Goal: Task Accomplishment & Management: Complete application form

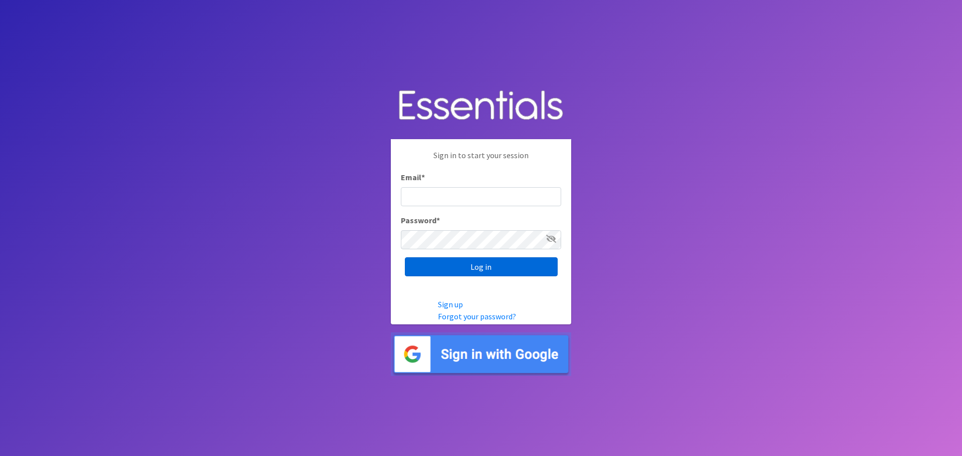
type input "[EMAIL_ADDRESS][PERSON_NAME][DOMAIN_NAME]"
click at [511, 266] on input "Log in" at bounding box center [481, 266] width 153 height 19
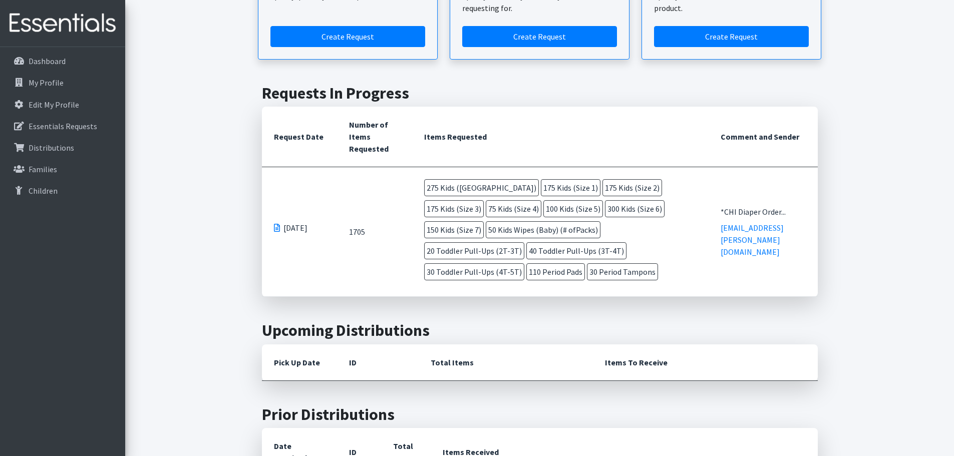
scroll to position [200, 0]
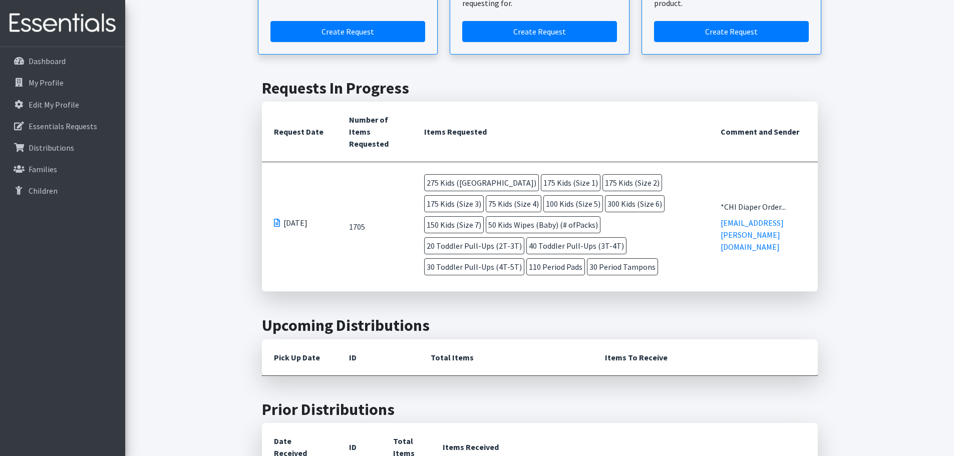
click at [291, 223] on span "[DATE]" at bounding box center [296, 223] width 24 height 12
click at [275, 222] on span at bounding box center [277, 223] width 6 height 8
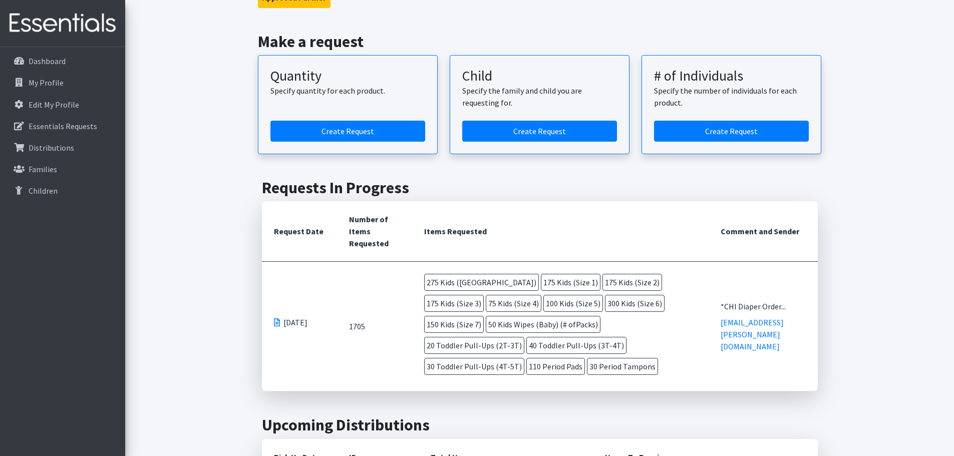
scroll to position [100, 0]
click at [273, 324] on td "10/07/2025" at bounding box center [299, 327] width 75 height 130
click at [277, 322] on span at bounding box center [277, 323] width 6 height 8
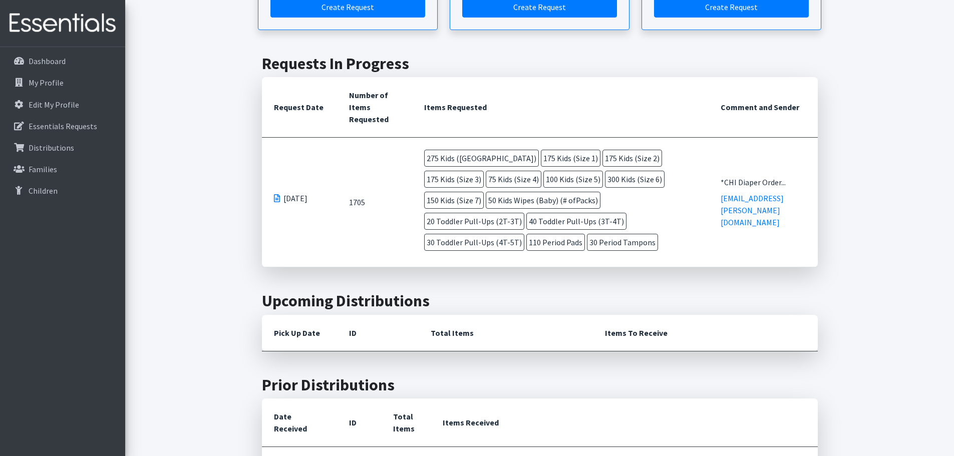
scroll to position [150, 0]
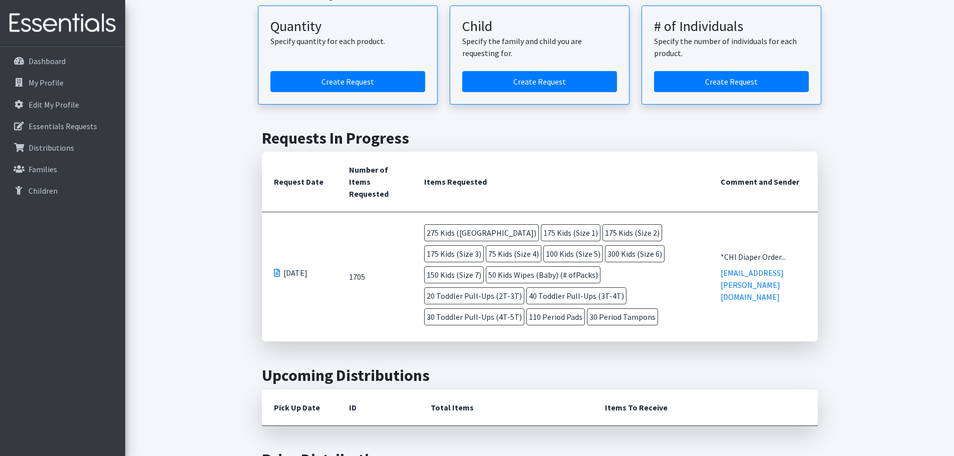
click at [277, 274] on span at bounding box center [277, 273] width 6 height 8
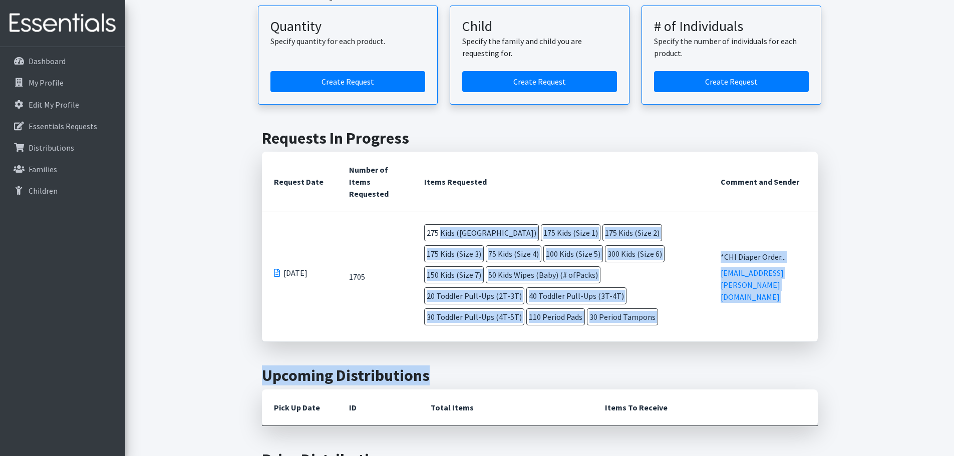
drag, startPoint x: 422, startPoint y: 230, endPoint x: 590, endPoint y: 349, distance: 205.5
click at [591, 328] on td "275 Kids (Newborn) 175 Kids (Size 1) 175 Kids (Size 2) 175 Kids (Size 3) 75 Kid…" at bounding box center [560, 276] width 297 height 129
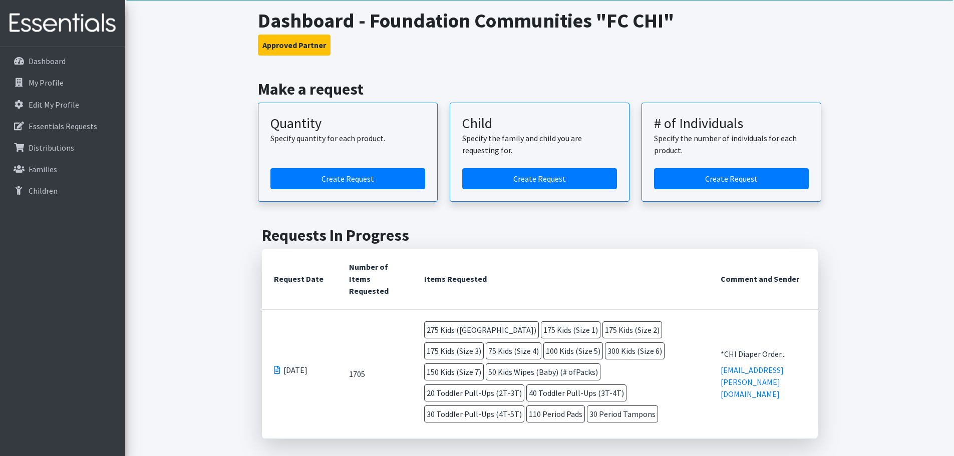
scroll to position [0, 0]
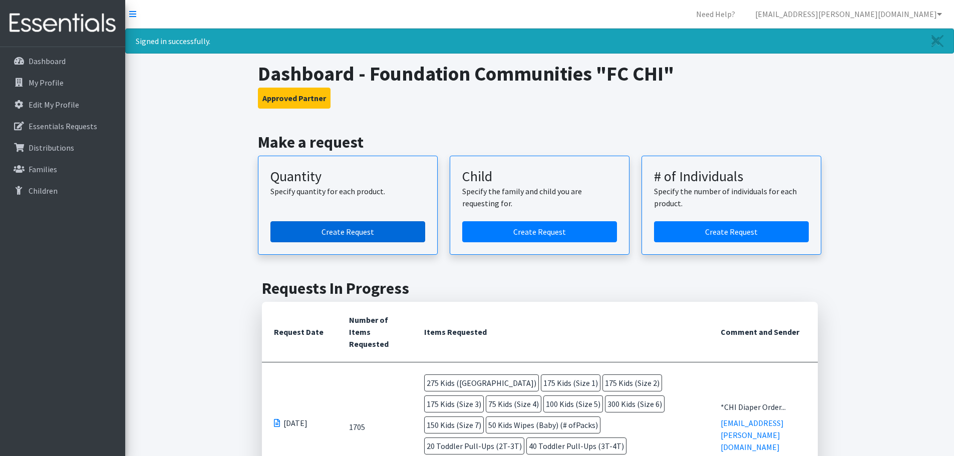
click at [348, 232] on link "Create Request" at bounding box center [347, 231] width 155 height 21
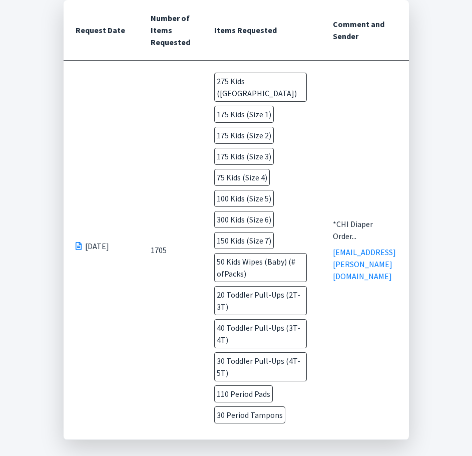
scroll to position [351, 0]
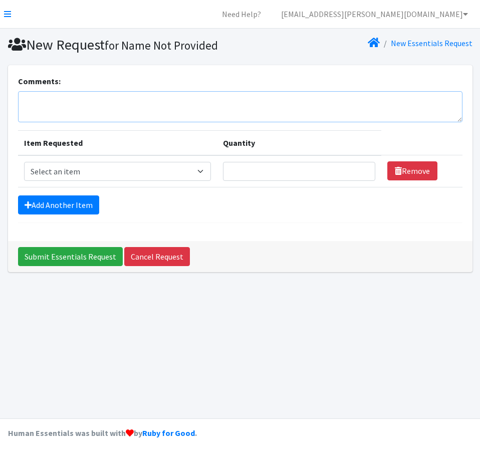
click at [178, 106] on textarea "Comments:" at bounding box center [240, 106] width 444 height 31
click at [153, 176] on select "Select an item Baby Formula Kids (Newborn) Kids (Preemie) Kids (Size 1) Kids (S…" at bounding box center [117, 171] width 187 height 19
select select "451"
click at [24, 162] on select "Select an item Baby Formula Kids (Newborn) Kids (Preemie) Kids (Size 1) Kids (S…" at bounding box center [117, 171] width 187 height 19
click at [41, 205] on link "Add Another Item" at bounding box center [58, 204] width 81 height 19
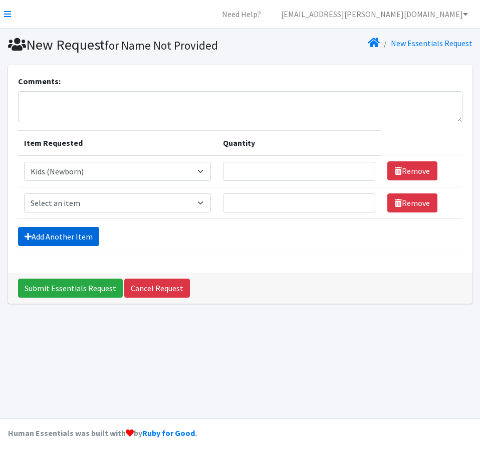
click at [43, 233] on link "Add Another Item" at bounding box center [58, 236] width 81 height 19
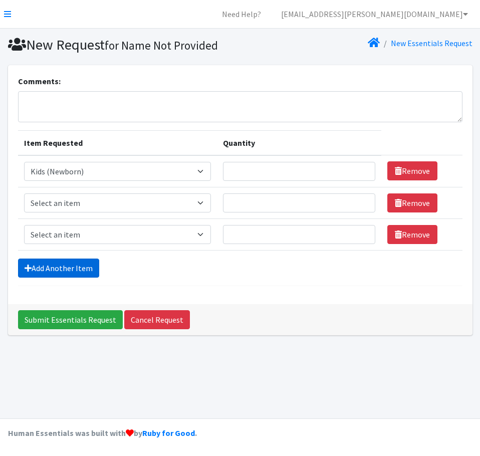
click at [48, 267] on link "Add Another Item" at bounding box center [58, 267] width 81 height 19
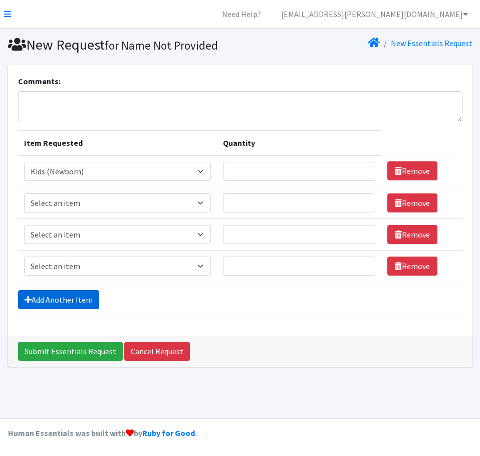
click at [47, 305] on link "Add Another Item" at bounding box center [58, 299] width 81 height 19
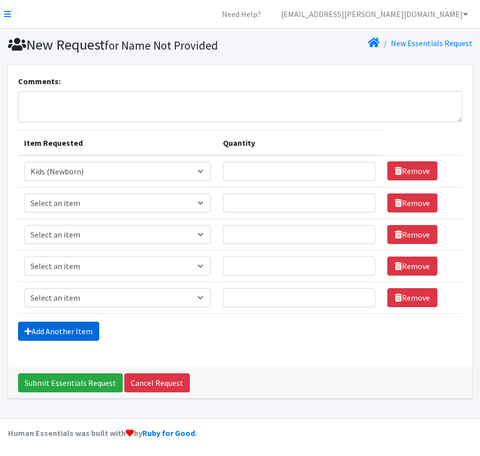
click at [46, 330] on link "Add Another Item" at bounding box center [58, 331] width 81 height 19
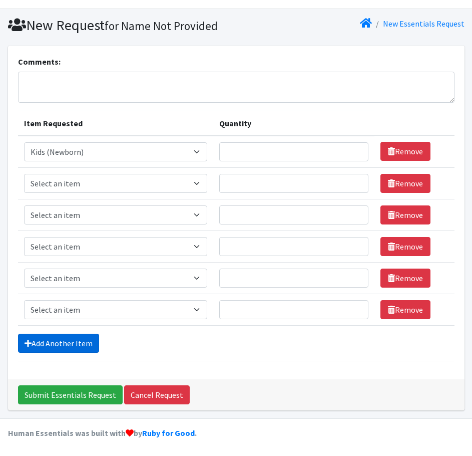
drag, startPoint x: 50, startPoint y: 342, endPoint x: 52, endPoint y: 330, distance: 11.6
click at [51, 342] on link "Add Another Item" at bounding box center [58, 343] width 81 height 19
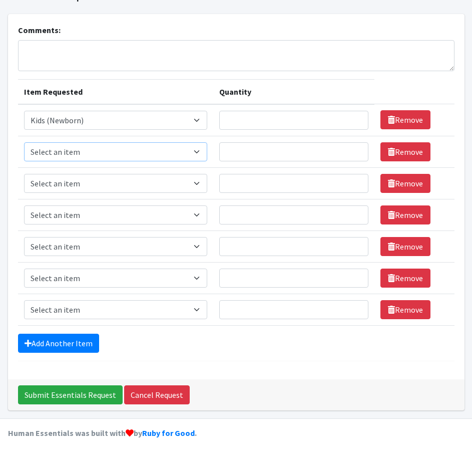
click at [98, 149] on select "Select an item Baby Formula Kids (Newborn) Kids (Preemie) Kids (Size 1) Kids (S…" at bounding box center [115, 151] width 183 height 19
select select "453"
click at [24, 142] on select "Select an item Baby Formula Kids (Newborn) Kids (Preemie) Kids (Size 1) Kids (S…" at bounding box center [115, 151] width 183 height 19
click at [99, 181] on select "Select an item Baby Formula Kids (Newborn) Kids (Preemie) Kids (Size 1) Kids (S…" at bounding box center [115, 183] width 183 height 19
select select "440"
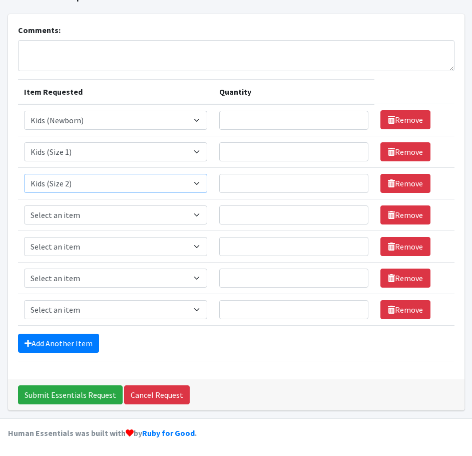
click at [24, 174] on select "Select an item Baby Formula Kids (Newborn) Kids (Preemie) Kids (Size 1) Kids (S…" at bounding box center [115, 183] width 183 height 19
click at [72, 219] on select "Select an item Baby Formula Kids (Newborn) Kids (Preemie) Kids (Size 1) Kids (S…" at bounding box center [115, 214] width 183 height 19
select select "442"
click at [24, 205] on select "Select an item Baby Formula Kids (Newborn) Kids (Preemie) Kids (Size 1) Kids (S…" at bounding box center [115, 214] width 183 height 19
click at [74, 252] on select "Select an item Baby Formula Kids (Newborn) Kids (Preemie) Kids (Size 1) Kids (S…" at bounding box center [115, 246] width 183 height 19
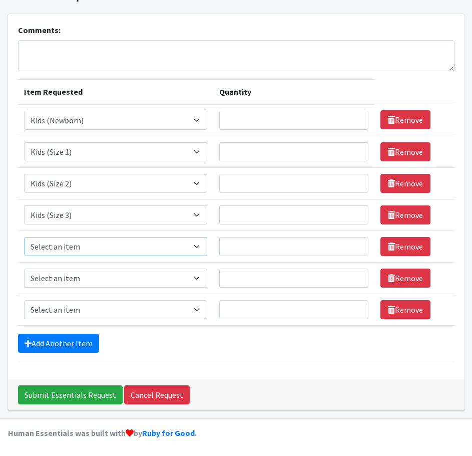
select select "459"
click at [24, 237] on select "Select an item Baby Formula Kids (Newborn) Kids (Preemie) Kids (Size 1) Kids (S…" at bounding box center [115, 246] width 183 height 19
click at [58, 284] on select "Select an item Baby Formula Kids (Newborn) Kids (Preemie) Kids (Size 1) Kids (S…" at bounding box center [115, 277] width 183 height 19
select select "460"
click at [24, 268] on select "Select an item Baby Formula Kids (Newborn) Kids (Preemie) Kids (Size 1) Kids (S…" at bounding box center [115, 277] width 183 height 19
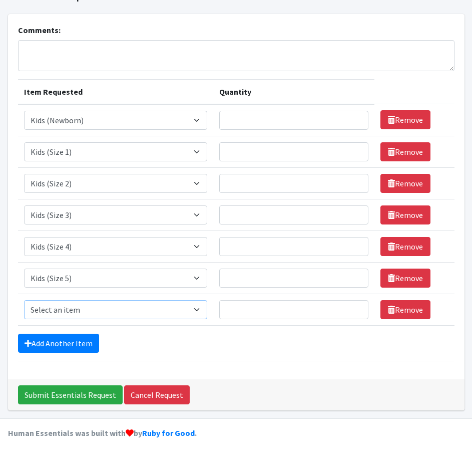
click at [79, 313] on select "Select an item Baby Formula Kids (Newborn) Kids (Preemie) Kids (Size 1) Kids (S…" at bounding box center [115, 309] width 183 height 19
select select "462"
click at [24, 300] on select "Select an item Baby Formula Kids (Newborn) Kids (Preemie) Kids (Size 1) Kids (S…" at bounding box center [115, 309] width 183 height 19
click at [40, 349] on link "Add Another Item" at bounding box center [58, 343] width 81 height 19
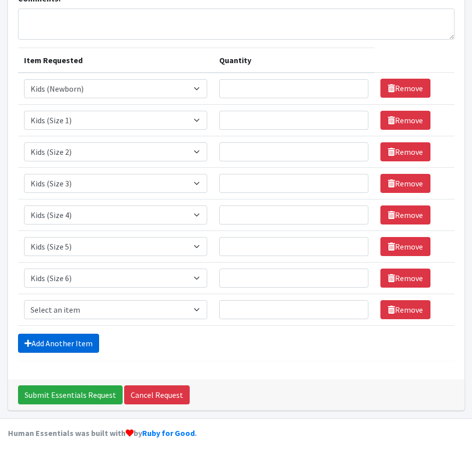
click at [40, 349] on link "Add Another Item" at bounding box center [58, 343] width 81 height 19
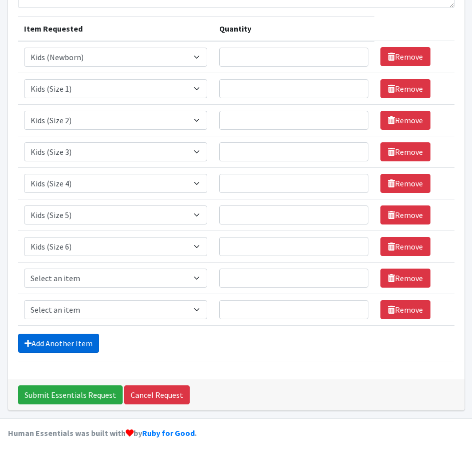
click at [40, 349] on link "Add Another Item" at bounding box center [58, 343] width 81 height 19
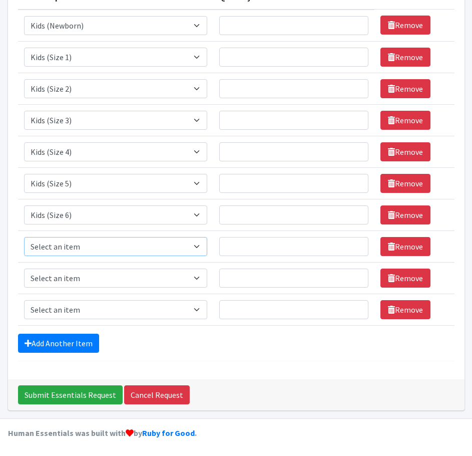
click at [67, 244] on select "Select an item Baby Formula Kids (Newborn) Kids (Preemie) Kids (Size 1) Kids (S…" at bounding box center [115, 246] width 183 height 19
select select "1683"
click at [24, 237] on select "Select an item Baby Formula Kids (Newborn) Kids (Preemie) Kids (Size 1) Kids (S…" at bounding box center [115, 246] width 183 height 19
click at [92, 278] on select "Select an item Baby Formula Kids (Newborn) Kids (Preemie) Kids (Size 1) Kids (S…" at bounding box center [115, 277] width 183 height 19
select select "434"
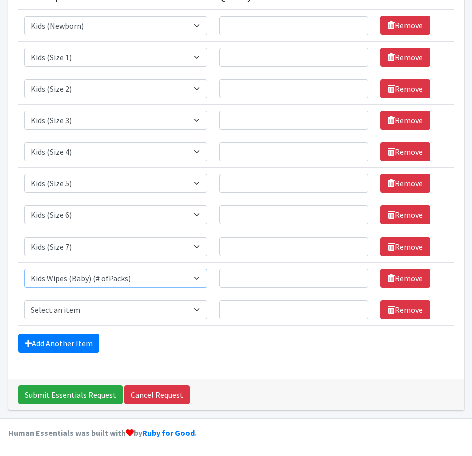
click at [24, 268] on select "Select an item Baby Formula Kids (Newborn) Kids (Preemie) Kids (Size 1) Kids (S…" at bounding box center [115, 277] width 183 height 19
click at [84, 306] on select "Select an item Baby Formula Kids (Newborn) Kids (Preemie) Kids (Size 1) Kids (S…" at bounding box center [115, 309] width 183 height 19
select select "444"
click at [24, 300] on select "Select an item Baby Formula Kids (Newborn) Kids (Preemie) Kids (Size 1) Kids (S…" at bounding box center [115, 309] width 183 height 19
click at [63, 345] on link "Add Another Item" at bounding box center [58, 343] width 81 height 19
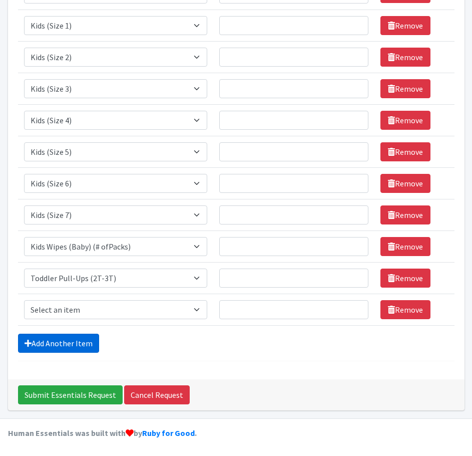
click at [63, 345] on link "Add Another Item" at bounding box center [58, 343] width 81 height 19
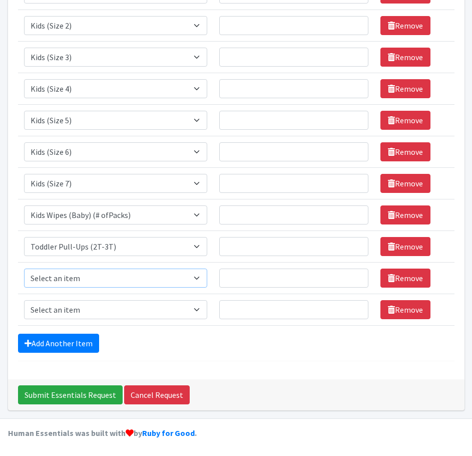
click at [77, 271] on select "Select an item Baby Formula Kids (Newborn) Kids (Preemie) Kids (Size 1) Kids (S…" at bounding box center [115, 277] width 183 height 19
select select "445"
click at [24, 268] on select "Select an item Baby Formula Kids (Newborn) Kids (Preemie) Kids (Size 1) Kids (S…" at bounding box center [115, 277] width 183 height 19
click at [76, 316] on select "Select an item Baby Formula Kids (Newborn) Kids (Preemie) Kids (Size 1) Kids (S…" at bounding box center [115, 309] width 183 height 19
select select "446"
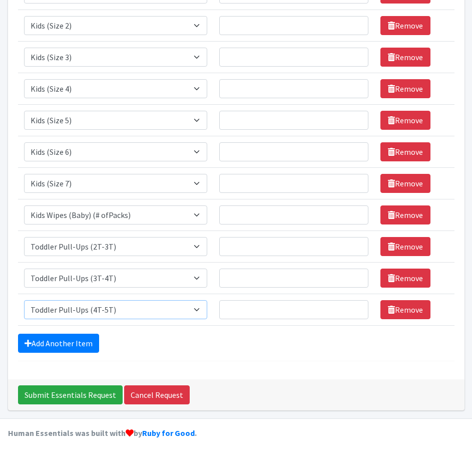
click at [24, 300] on select "Select an item Baby Formula Kids (Newborn) Kids (Preemie) Kids (Size 1) Kids (S…" at bounding box center [115, 309] width 183 height 19
click at [80, 338] on link "Add Another Item" at bounding box center [58, 343] width 81 height 19
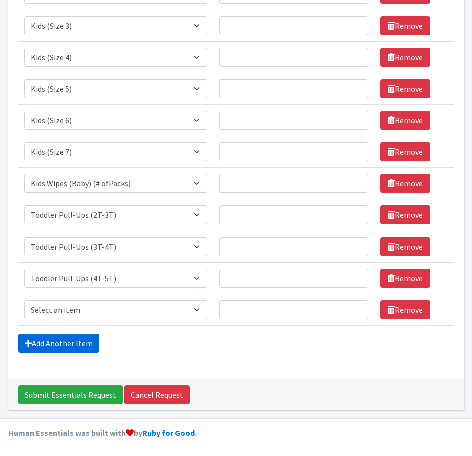
click at [81, 347] on link "Add Another Item" at bounding box center [58, 343] width 81 height 19
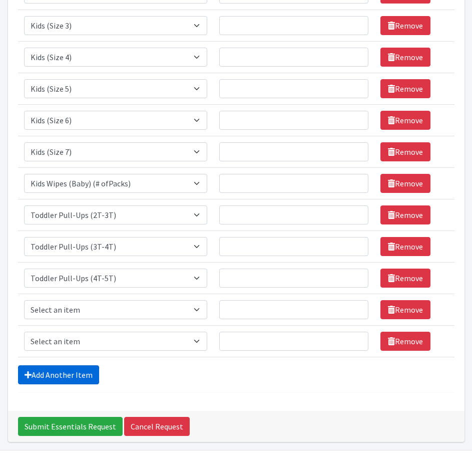
scroll to position [272, 0]
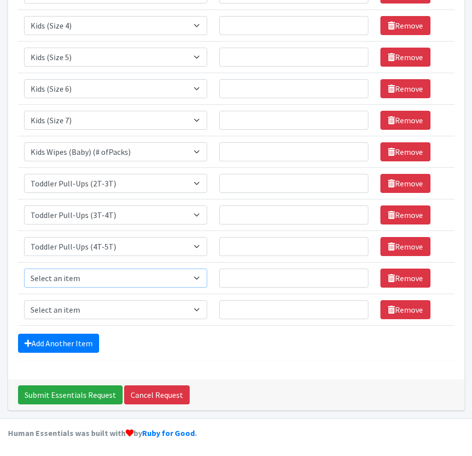
click at [82, 273] on select "Select an item Baby Formula Kids (Newborn) Kids (Preemie) Kids (Size 1) Kids (S…" at bounding box center [115, 277] width 183 height 19
select select "1534"
click at [24, 268] on select "Select an item Baby Formula Kids (Newborn) Kids (Preemie) Kids (Size 1) Kids (S…" at bounding box center [115, 277] width 183 height 19
click at [112, 310] on select "Select an item Baby Formula Kids (Newborn) Kids (Preemie) Kids (Size 1) Kids (S…" at bounding box center [115, 309] width 183 height 19
select select "1536"
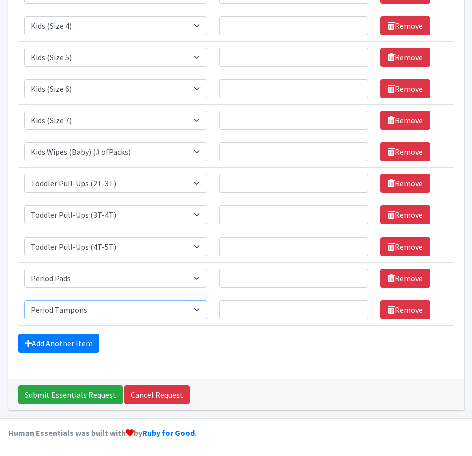
click at [24, 300] on select "Select an item Baby Formula Kids (Newborn) Kids (Preemie) Kids (Size 1) Kids (S…" at bounding box center [115, 309] width 183 height 19
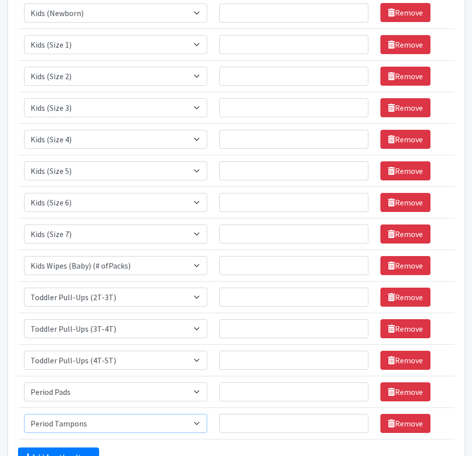
scroll to position [0, 0]
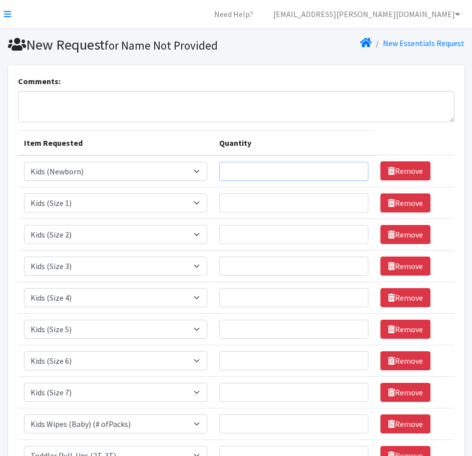
click at [265, 172] on input "Quantity" at bounding box center [293, 171] width 149 height 19
type input "275"
click at [283, 206] on input "Quantity" at bounding box center [293, 202] width 149 height 19
type input "175"
click at [296, 231] on input "Quantity" at bounding box center [293, 234] width 149 height 19
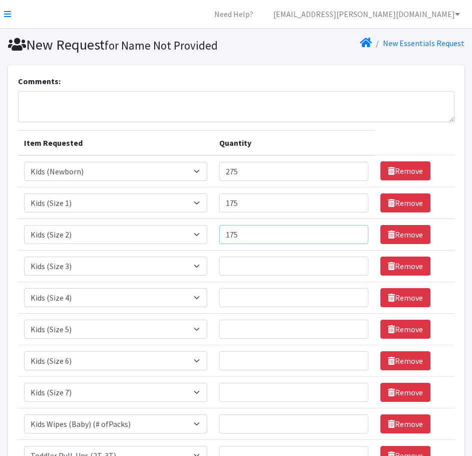
type input "175"
click at [295, 258] on input "Quantity" at bounding box center [293, 265] width 149 height 19
type input "175"
click at [265, 298] on input "Quantity" at bounding box center [293, 297] width 149 height 19
type input "75"
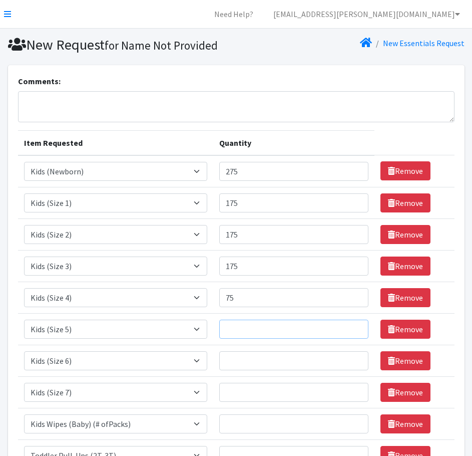
click at [252, 328] on input "Quantity" at bounding box center [293, 329] width 149 height 19
type input "100"
click at [268, 359] on input "Quantity" at bounding box center [293, 360] width 149 height 19
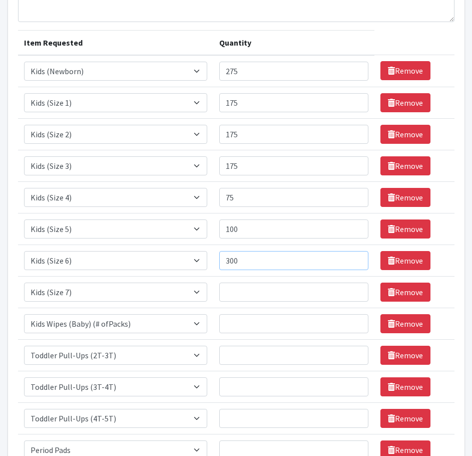
type input "300"
click at [260, 290] on input "Quantity" at bounding box center [293, 292] width 149 height 19
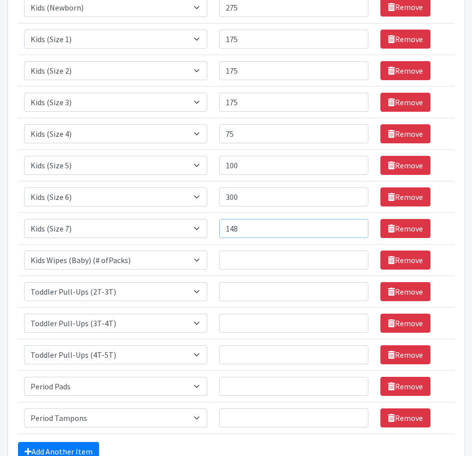
scroll to position [200, 0]
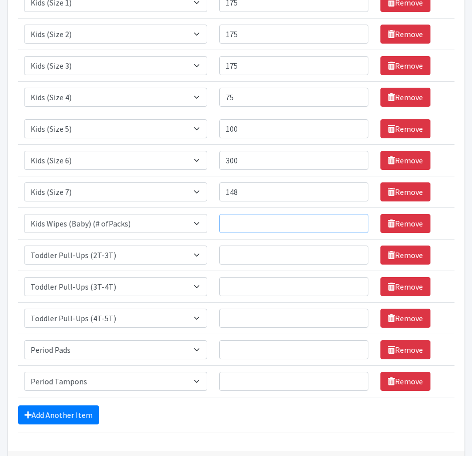
click at [277, 221] on input "Quantity" at bounding box center [293, 223] width 149 height 19
click at [264, 180] on td "Quantity 148" at bounding box center [293, 192] width 161 height 32
click at [260, 190] on input "148" at bounding box center [293, 191] width 149 height 19
type input "150"
click at [241, 214] on input "Quantity" at bounding box center [293, 223] width 149 height 19
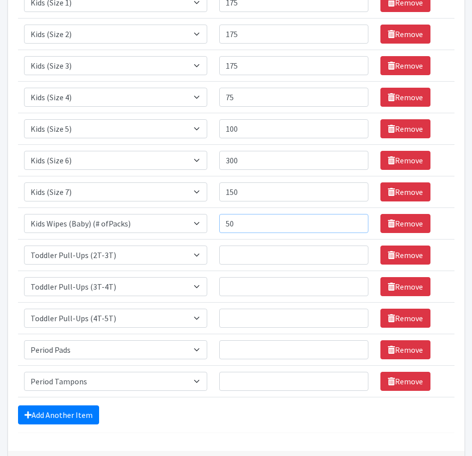
type input "50"
click at [268, 252] on input "Quantity" at bounding box center [293, 254] width 149 height 19
type input "20"
click at [289, 290] on input "Quantity" at bounding box center [293, 286] width 149 height 19
type input "40"
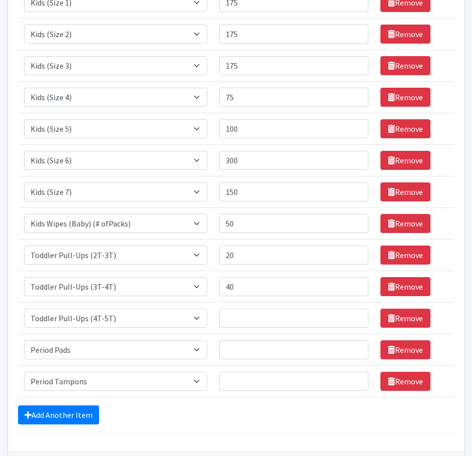
click at [308, 306] on td "Quantity" at bounding box center [293, 318] width 161 height 32
click at [311, 310] on input "Quantity" at bounding box center [293, 318] width 149 height 19
type input "30"
click at [293, 344] on input "Quantity" at bounding box center [293, 349] width 149 height 19
type input "110"
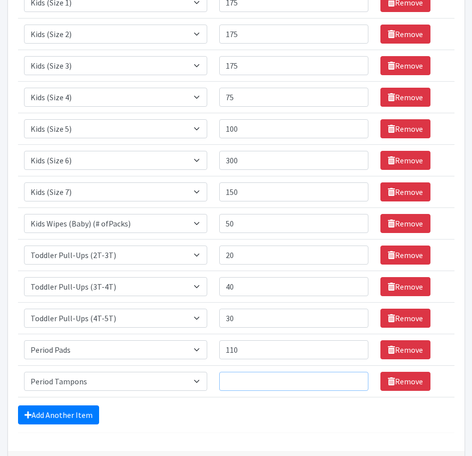
click at [304, 383] on input "Quantity" at bounding box center [293, 381] width 149 height 19
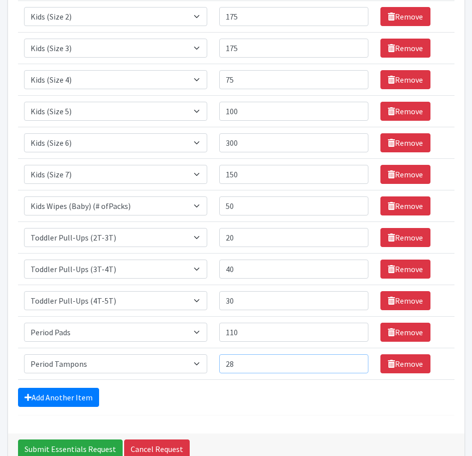
scroll to position [222, 0]
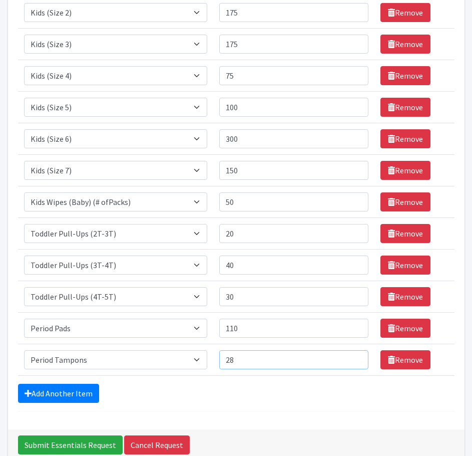
drag, startPoint x: 254, startPoint y: 357, endPoint x: 232, endPoint y: 354, distance: 22.2
click at [228, 355] on input "28" at bounding box center [293, 359] width 149 height 19
type input "30"
click at [247, 396] on div "Add Another Item" at bounding box center [236, 393] width 437 height 19
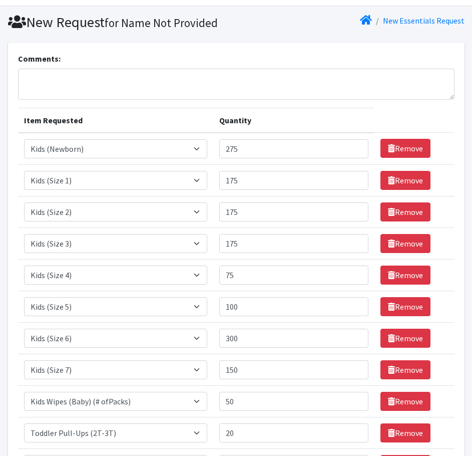
scroll to position [22, 0]
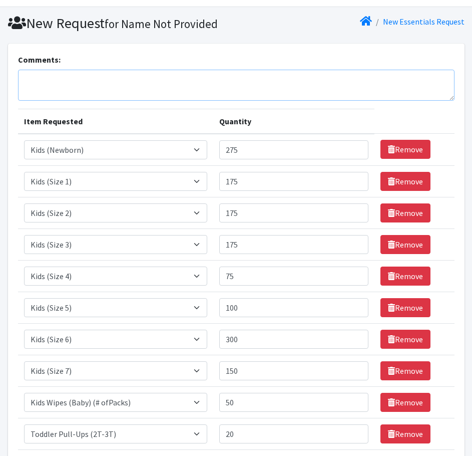
drag, startPoint x: 220, startPoint y: 73, endPoint x: 223, endPoint y: 64, distance: 9.5
click at [221, 71] on textarea "Comments:" at bounding box center [236, 85] width 437 height 31
click at [364, 74] on textarea "CHI October Order - Preferred Pick Up - Thursday Oct. 9th at 10AM or Tuesday 21…" at bounding box center [236, 85] width 437 height 31
click at [318, 81] on textarea "CHI October Order - Preferred Pick Up - Thursday Oct. 9th at 10AM or Tuesday 21…" at bounding box center [236, 85] width 437 height 31
click at [314, 81] on textarea "CHI October Order - Preferred Pick Up - Thursday Oct. 9th at 10AM or Tuesday 21…" at bounding box center [236, 85] width 437 height 31
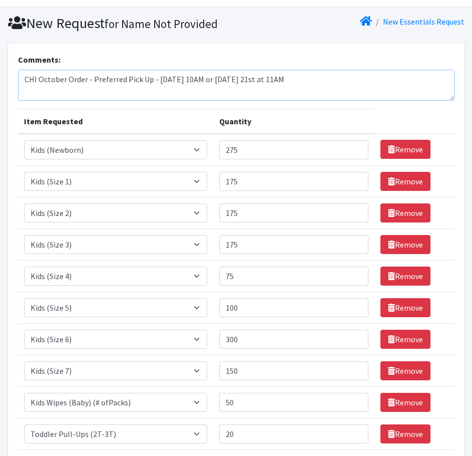
click at [233, 81] on textarea "CHI October Order - Preferred Pick Up - Thursday Oct. 9th at 10AM or Tuesday 21…" at bounding box center [236, 85] width 437 height 31
drag, startPoint x: 226, startPoint y: 80, endPoint x: 241, endPoint y: 78, distance: 15.1
click at [241, 78] on textarea "CHI October Order - Preferred Pick Up - Thursday Oct. 9th at 10AM or Tuesday 21…" at bounding box center [236, 85] width 437 height 31
click at [358, 80] on textarea "CHI October Order - Preferred Pick Up - [DATE] 2PM or [DATE] 21st at 11AM" at bounding box center [236, 85] width 437 height 31
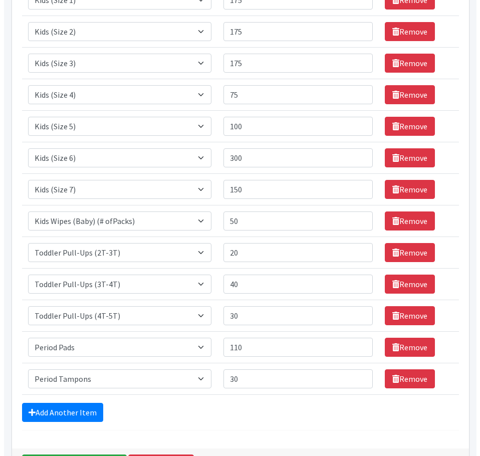
scroll to position [272, 0]
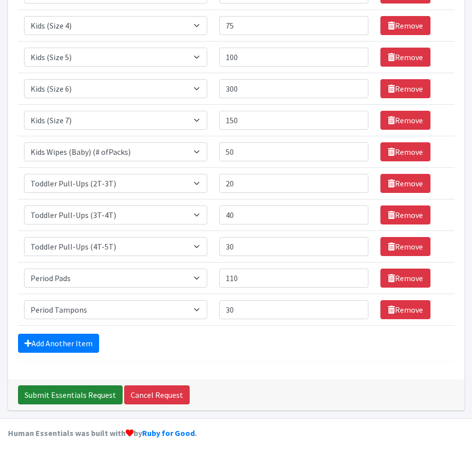
type textarea "CHI October Order - Preferred Pick Up - [DATE] 2PM or [DATE] 21st at 11AM"
click at [69, 394] on input "Submit Essentials Request" at bounding box center [70, 394] width 105 height 19
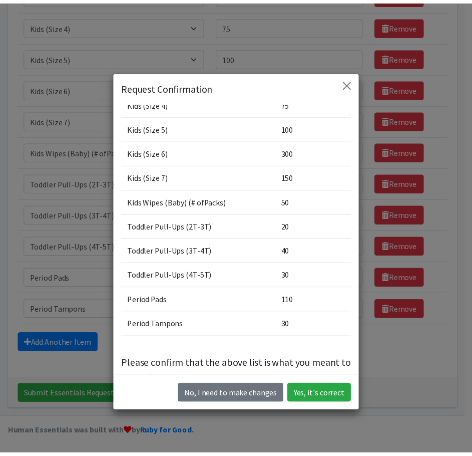
scroll to position [170, 0]
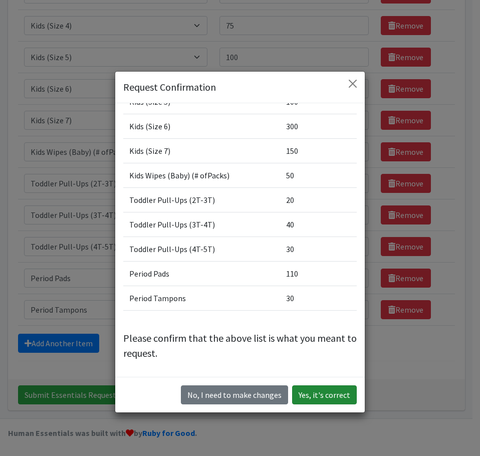
click at [318, 394] on button "Yes, it's correct" at bounding box center [324, 394] width 65 height 19
